Goal: Find specific page/section

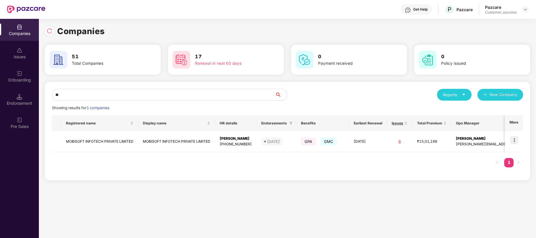
type input "*"
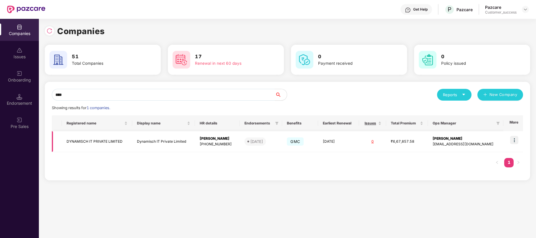
type input "****"
click at [463, 143] on div "[EMAIL_ADDRESS][DOMAIN_NAME]" at bounding box center [466, 145] width 66 height 6
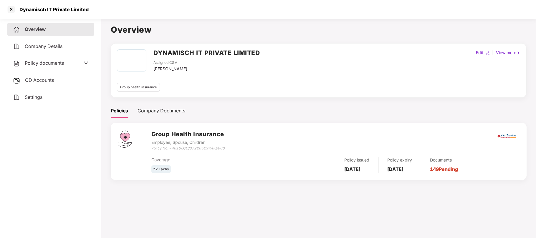
click at [51, 65] on span "Policy documents" at bounding box center [44, 63] width 39 height 6
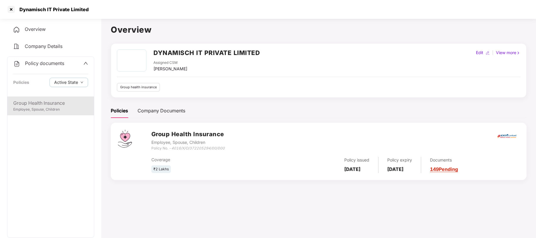
click at [41, 103] on div "Group Health Insurance" at bounding box center [50, 103] width 75 height 7
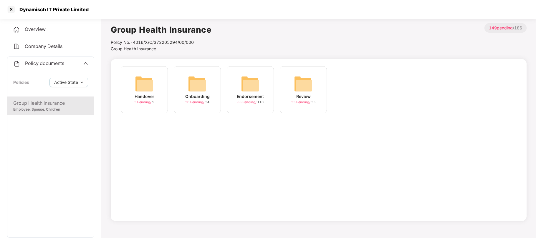
click at [199, 103] on span "30 Pending /" at bounding box center [195, 102] width 20 height 4
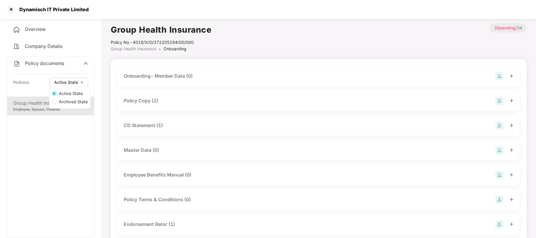
click at [76, 80] on span "Active State" at bounding box center [66, 82] width 24 height 6
click at [71, 100] on span "Archived State" at bounding box center [74, 102] width 34 height 6
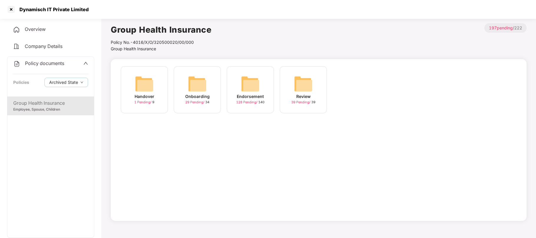
click at [195, 95] on div "Onboarding" at bounding box center [197, 96] width 24 height 6
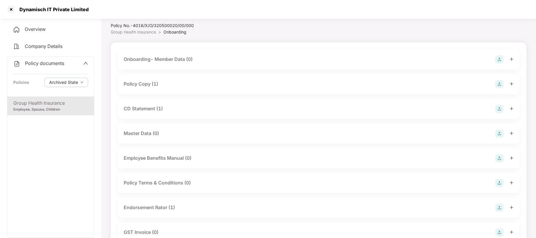
scroll to position [18, 0]
click at [37, 9] on div "Dynamisch IT Private Limited" at bounding box center [52, 9] width 73 height 6
copy div "Dynamisch"
